Goal: Transaction & Acquisition: Register for event/course

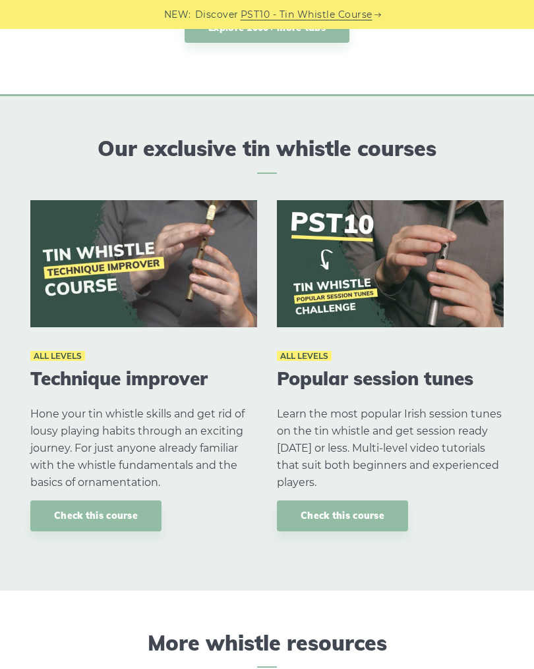
scroll to position [1169, 0]
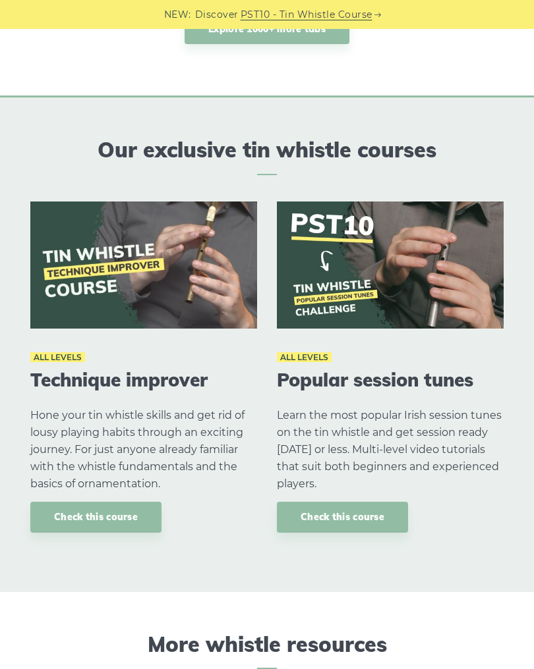
click at [355, 518] on link "Check this course" at bounding box center [342, 517] width 131 height 31
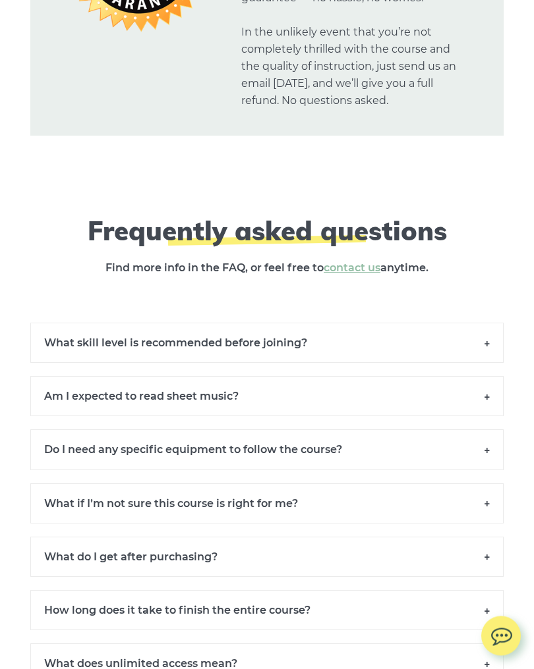
scroll to position [9087, 0]
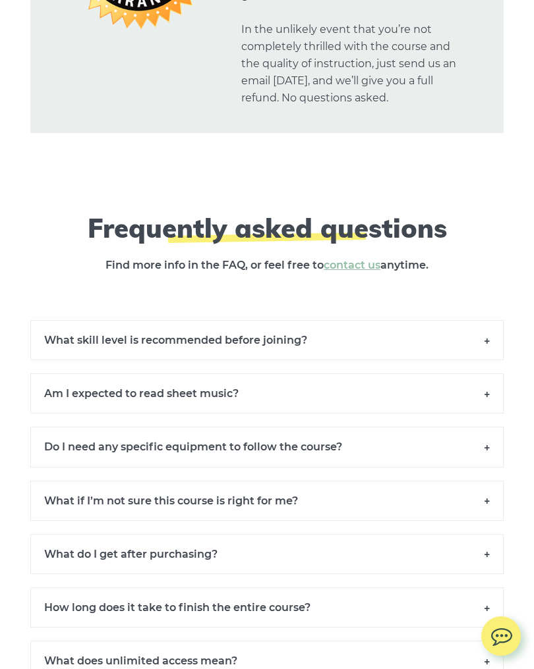
click at [487, 331] on h6 "What skill level is recommended before joining?" at bounding box center [266, 340] width 473 height 40
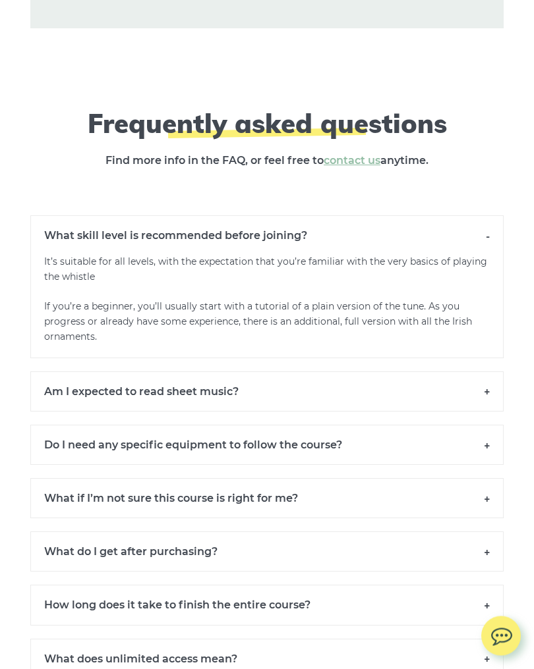
scroll to position [9193, 0]
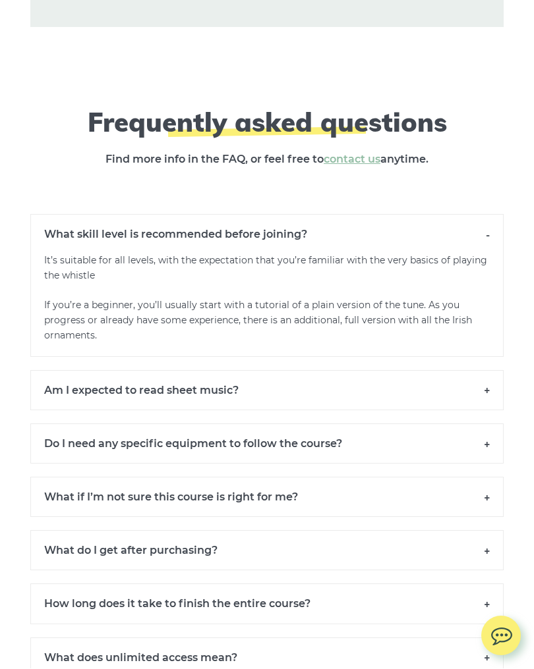
click at [482, 383] on h6 "Am I expected to read sheet music?" at bounding box center [266, 391] width 473 height 40
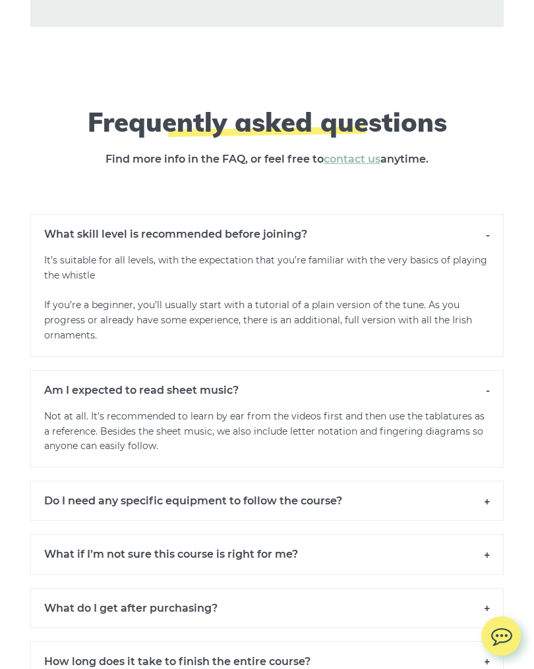
click at [487, 488] on h6 "Do I need any specific equipment to follow the course?" at bounding box center [266, 501] width 473 height 40
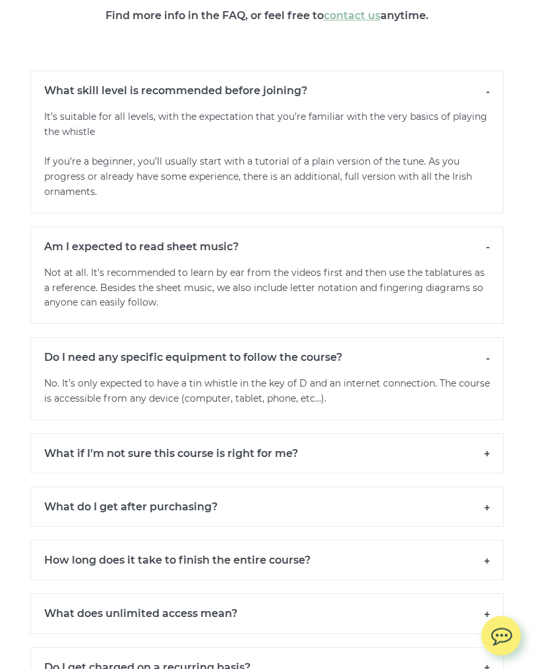
scroll to position [9338, 0]
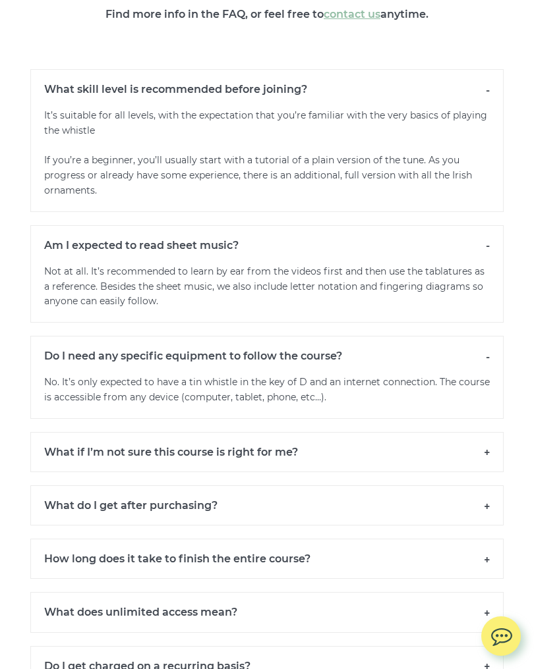
click at [486, 441] on h6 "What if I’m not sure this course is right for me?" at bounding box center [266, 452] width 473 height 40
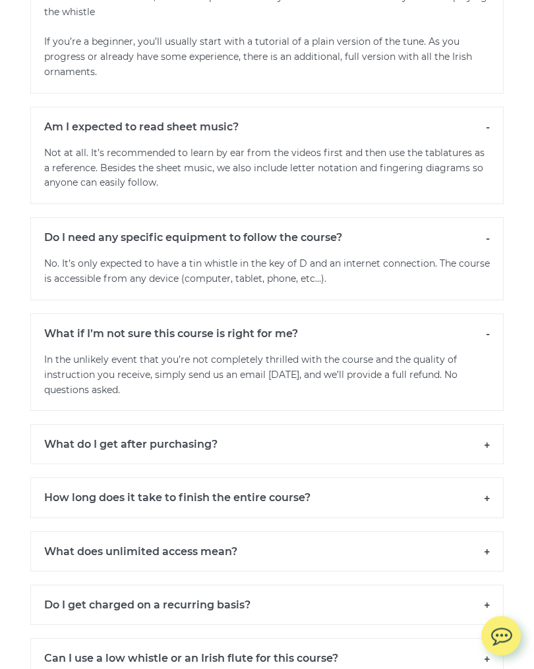
scroll to position [9457, 0]
click at [483, 430] on h6 "What do I get after purchasing?" at bounding box center [266, 444] width 473 height 40
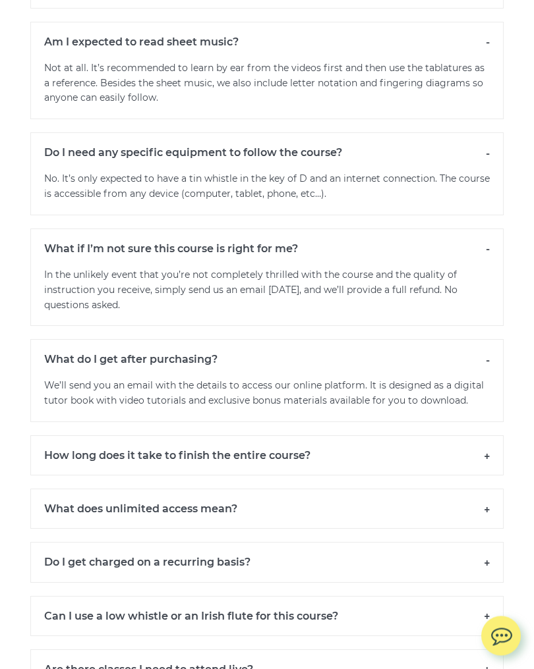
scroll to position [9543, 0]
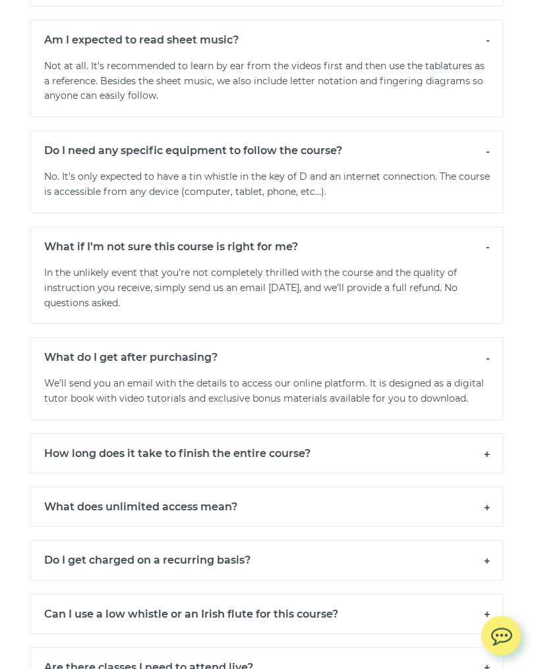
click at [483, 440] on h6 "How long does it take to finish the entire course?" at bounding box center [266, 454] width 473 height 40
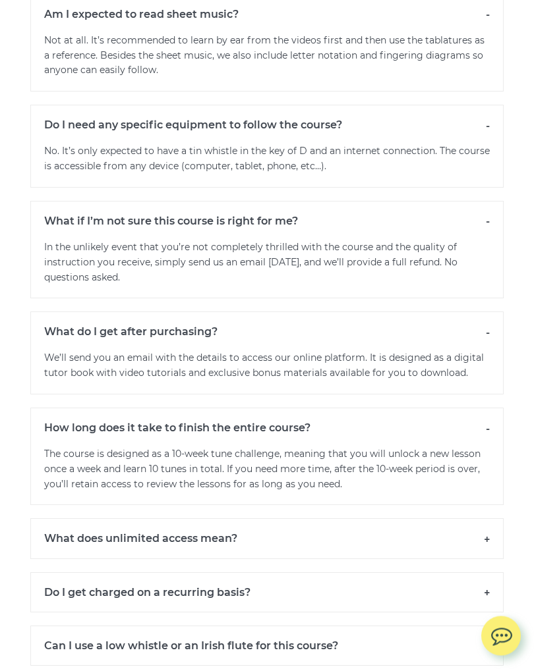
scroll to position [9601, 0]
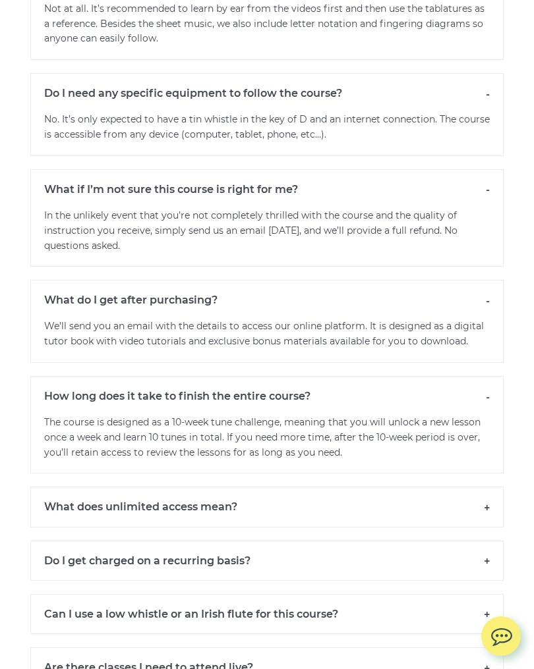
click at [485, 489] on h6 "What does unlimited access mean?" at bounding box center [266, 507] width 473 height 40
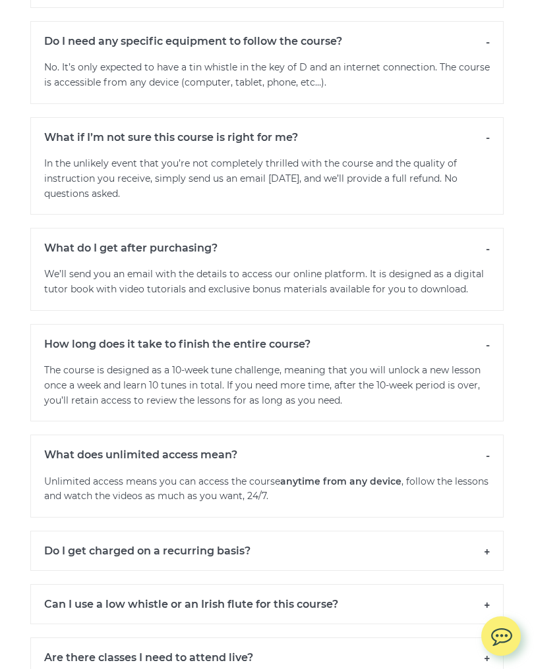
scroll to position [9656, 0]
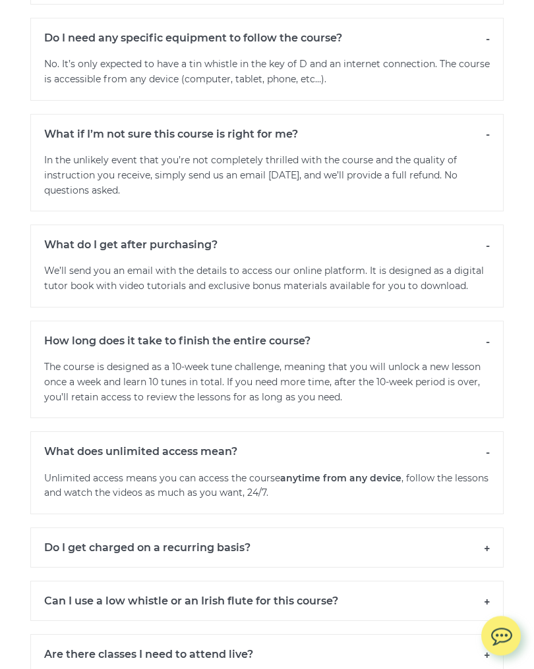
click at [483, 532] on h6 "Do I get charged on a recurring basis?" at bounding box center [266, 548] width 473 height 40
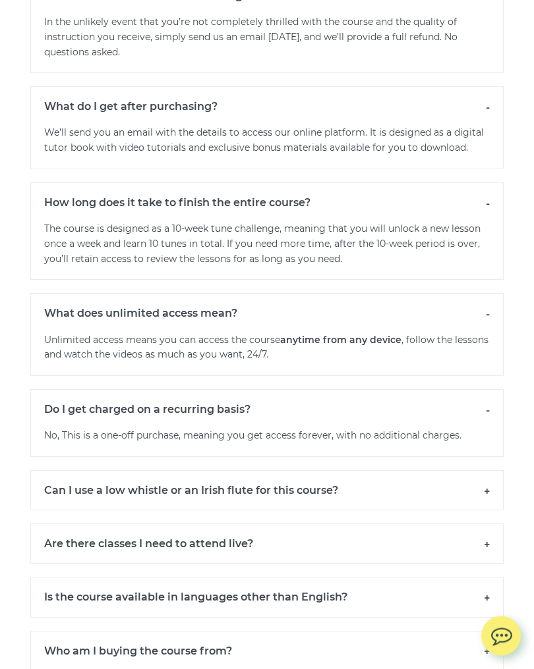
scroll to position [9795, 0]
click at [479, 474] on h6 "Can I use a low whistle or an Irish flute for this course?" at bounding box center [266, 490] width 473 height 40
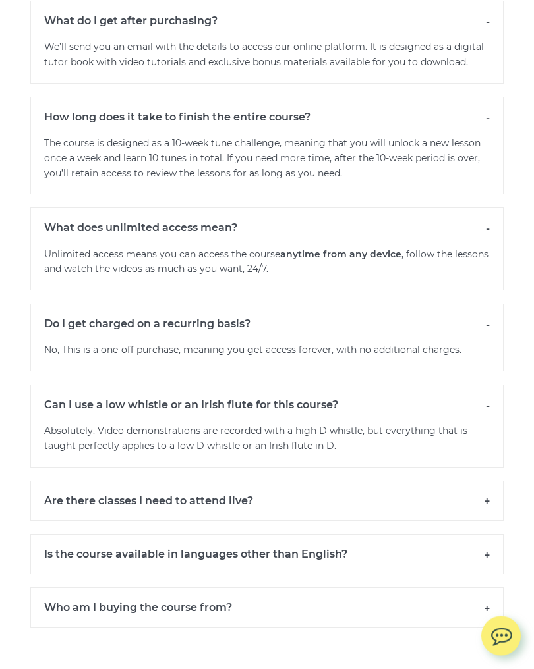
scroll to position [9880, 0]
click at [484, 481] on h6 "Are there classes I need to attend live?" at bounding box center [266, 501] width 473 height 40
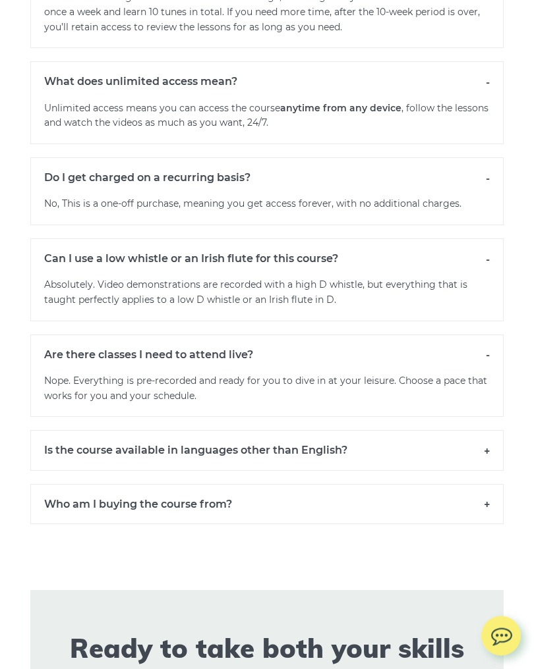
scroll to position [10027, 0]
click at [483, 430] on h6 "Is the course available in languages other than English?" at bounding box center [266, 450] width 473 height 40
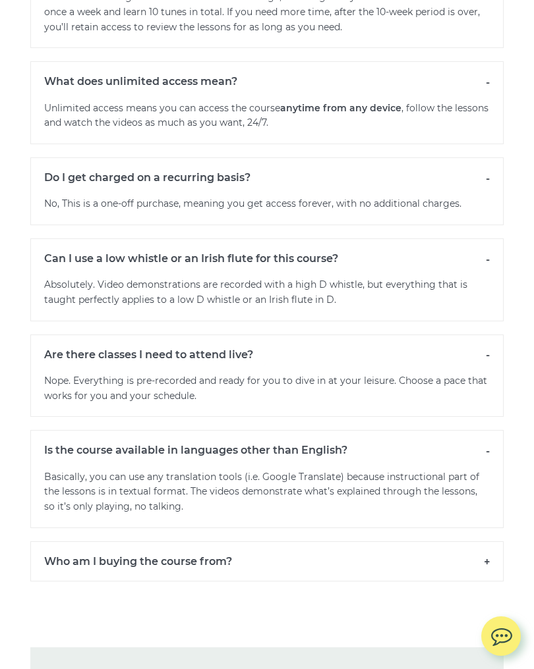
click at [480, 542] on h6 "Who am I buying the course from?" at bounding box center [266, 561] width 473 height 40
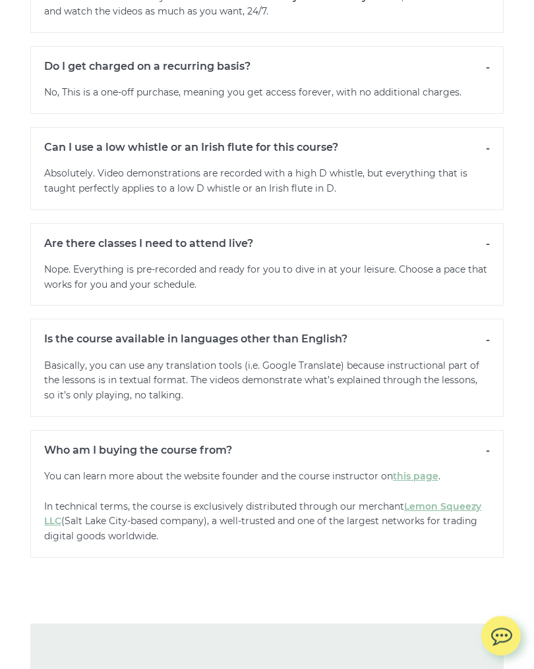
scroll to position [10137, 0]
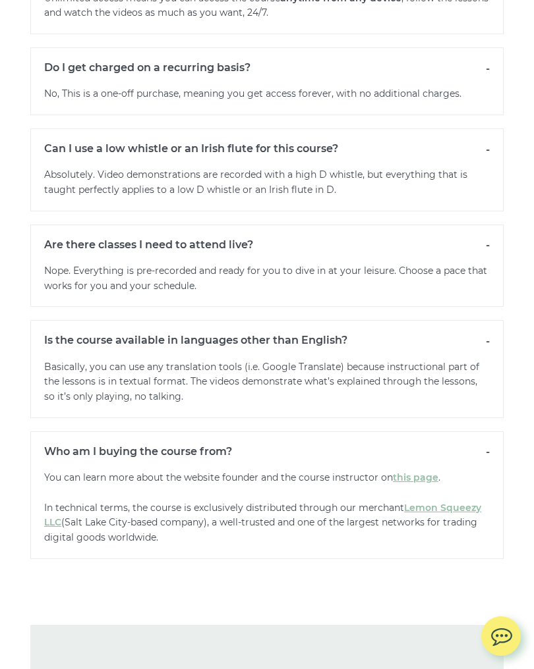
click at [414, 472] on link "this page" at bounding box center [415, 478] width 45 height 12
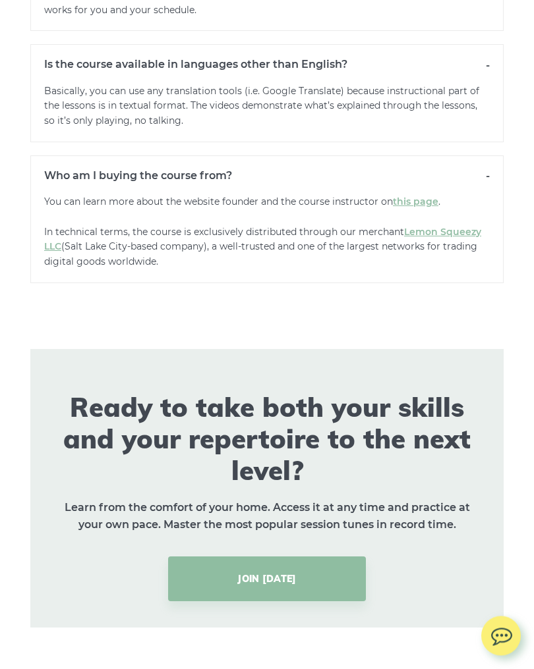
scroll to position [10459, 0]
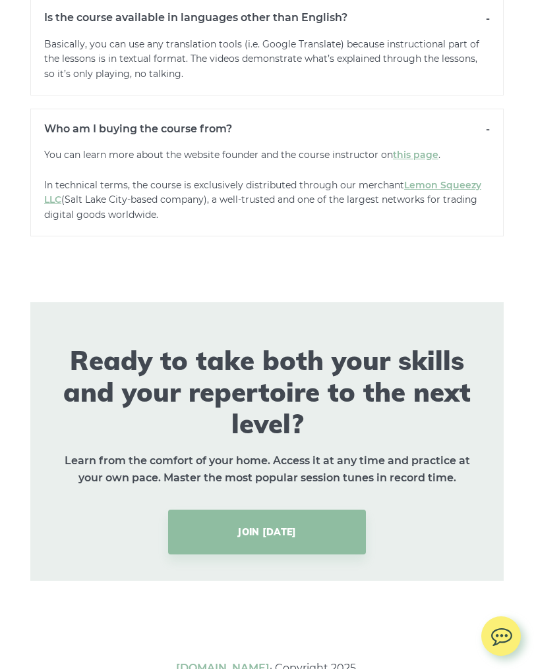
click at [286, 510] on link "JOIN TODAY" at bounding box center [267, 532] width 198 height 45
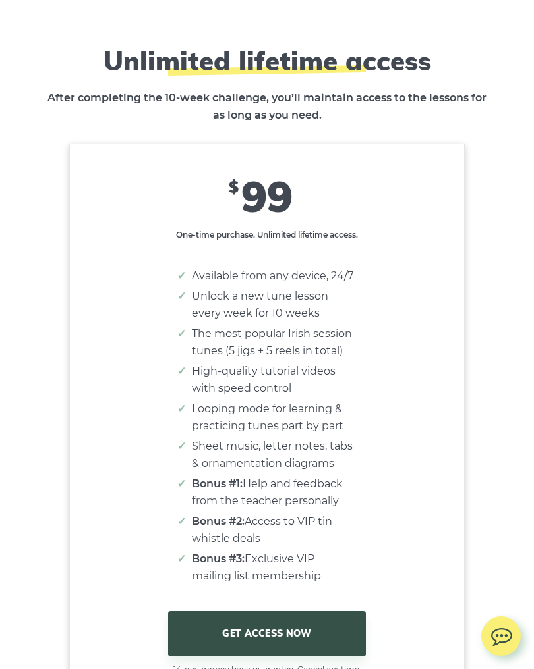
scroll to position [8053, 0]
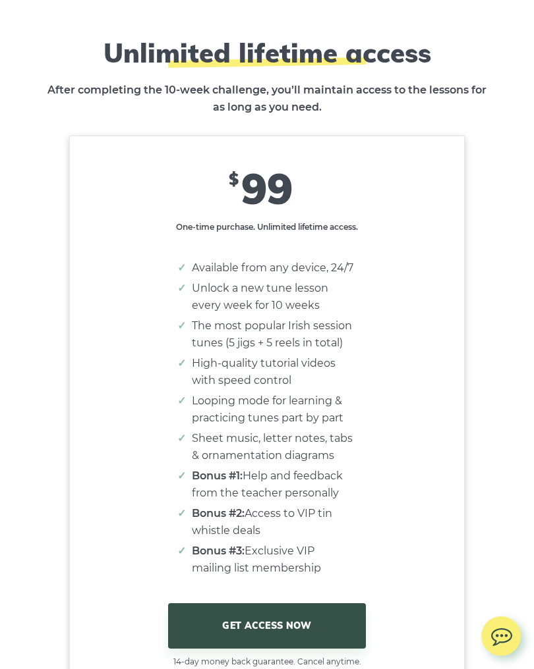
click at [280, 622] on link "GET ACCESS NOW" at bounding box center [267, 625] width 198 height 45
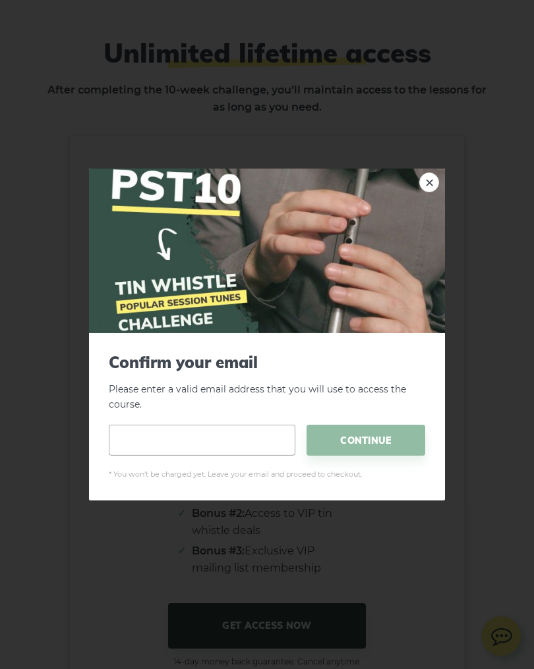
click at [168, 447] on input "email" at bounding box center [202, 440] width 186 height 31
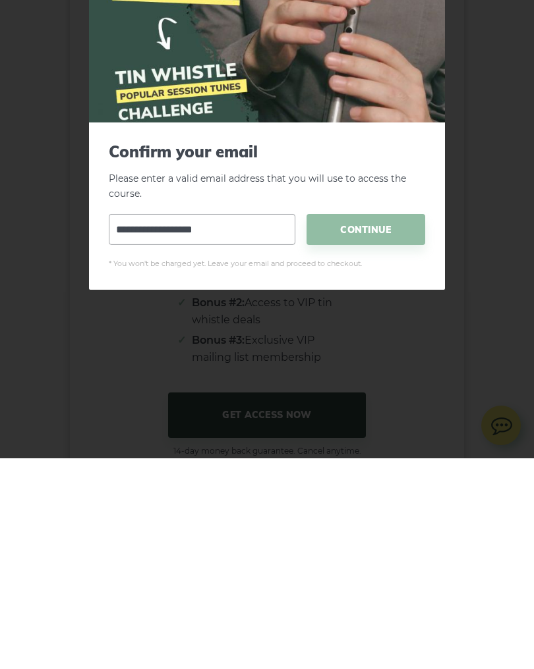
type input "**********"
click at [380, 425] on span "CONTINUE" at bounding box center [365, 440] width 119 height 31
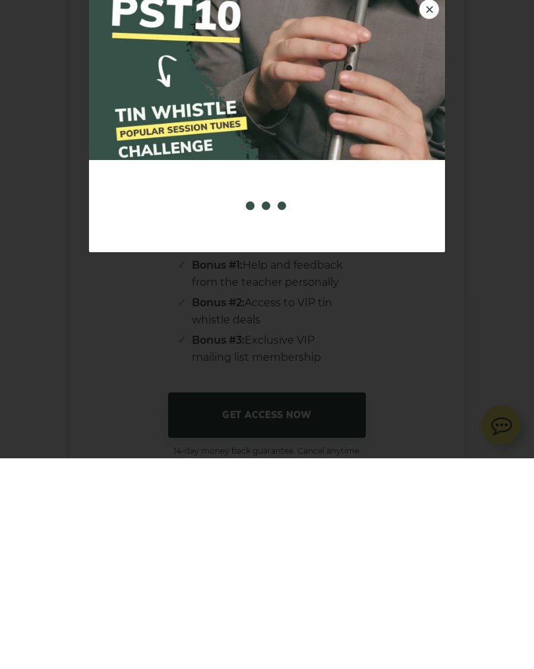
scroll to position [8263, 0]
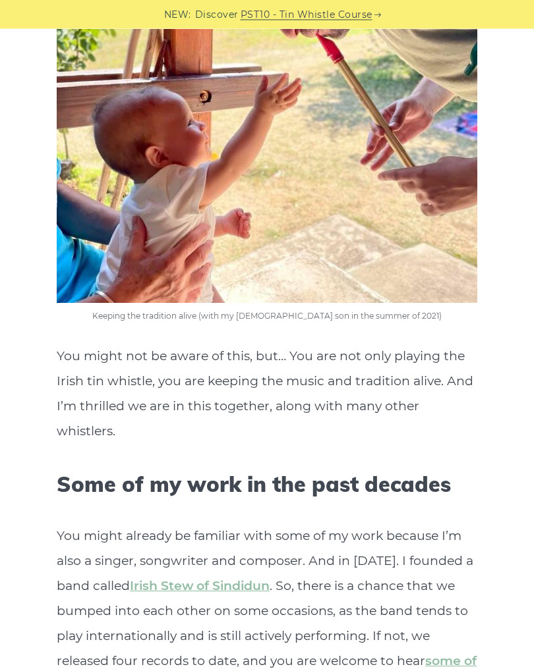
scroll to position [3225, 0]
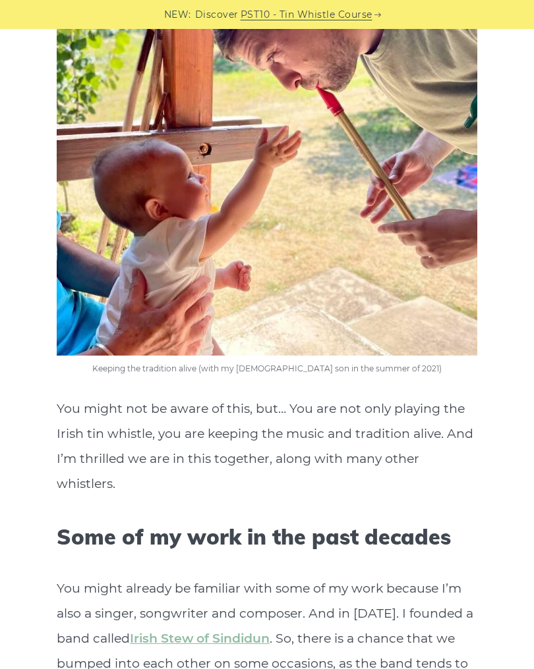
scroll to position [3172, 0]
